Goal: Task Accomplishment & Management: Use online tool/utility

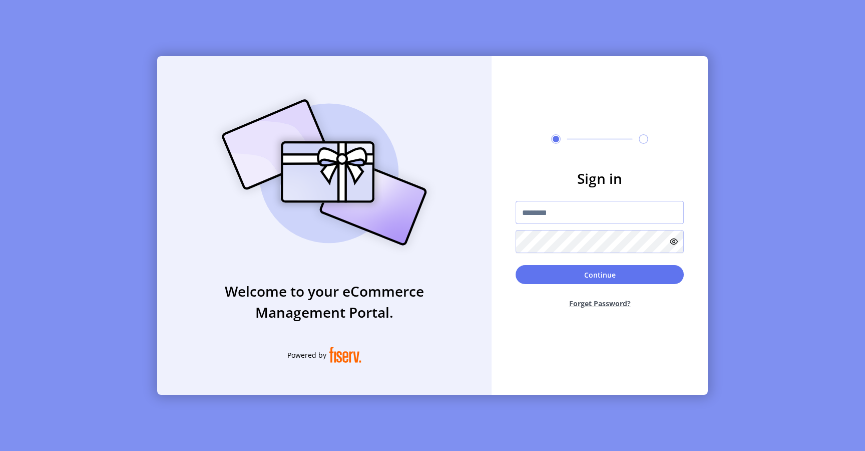
click at [557, 209] on input "text" at bounding box center [600, 212] width 168 height 23
type input "*********"
click at [610, 280] on button "Continue" at bounding box center [600, 274] width 168 height 19
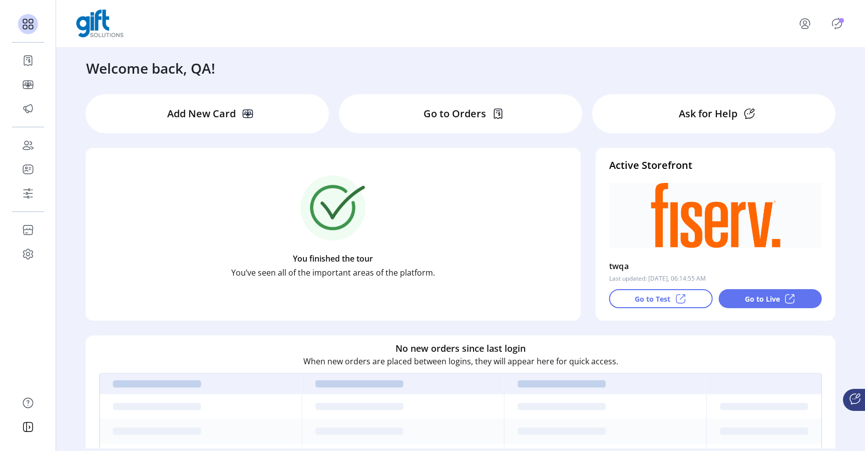
click at [843, 23] on p-badge "Publisher Panel" at bounding box center [841, 20] width 5 height 5
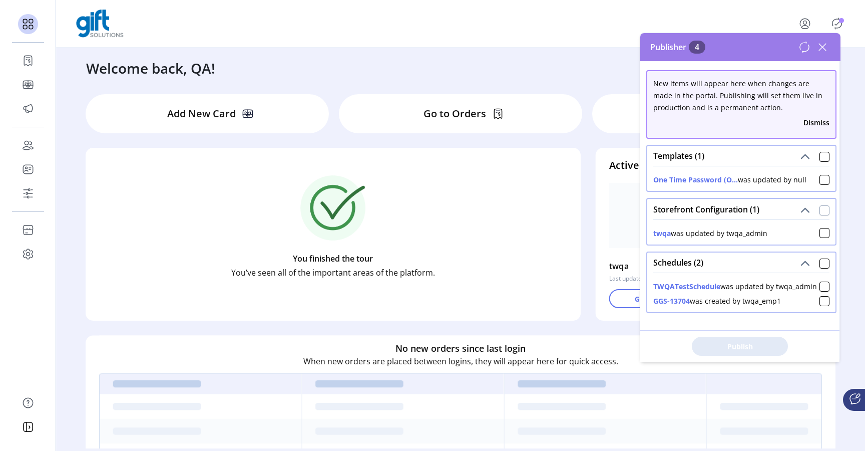
click at [820, 210] on div at bounding box center [825, 210] width 10 height 10
click at [725, 347] on span "Publish 1 Items" at bounding box center [740, 346] width 70 height 11
